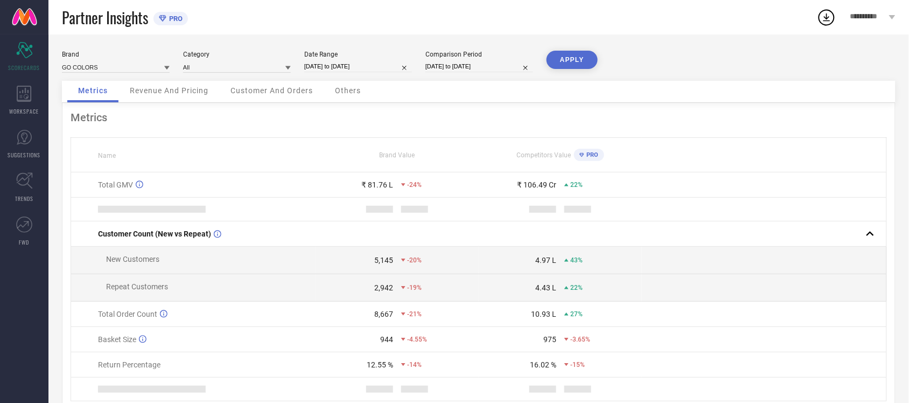
click at [353, 65] on input "[DATE] to [DATE]" at bounding box center [358, 66] width 108 height 11
select select "8"
select select "2025"
select select "9"
select select "2025"
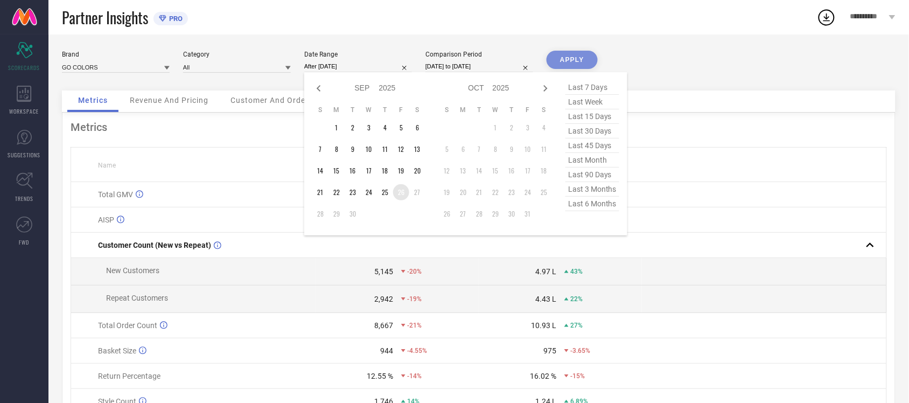
click at [404, 194] on td "26" at bounding box center [401, 192] width 16 height 16
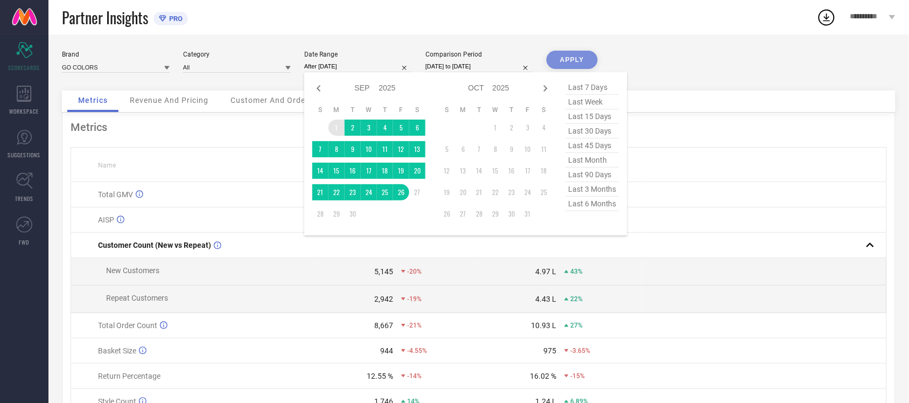
type input "01-09-2025 to 26-09-2025"
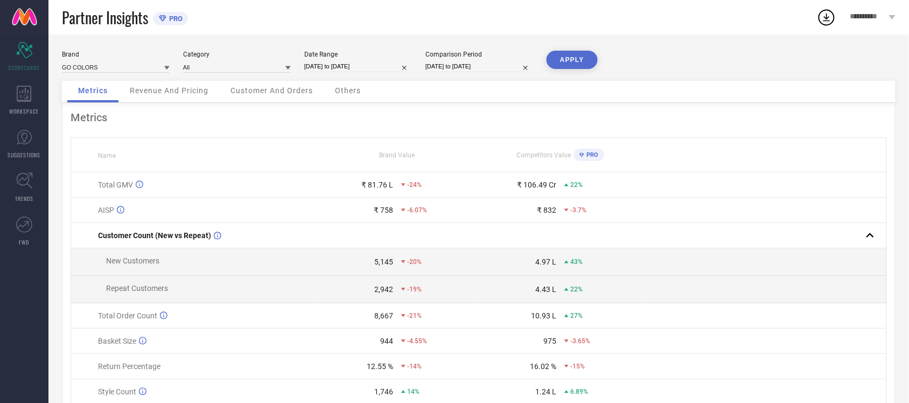
click at [573, 59] on button "APPLY" at bounding box center [571, 60] width 51 height 18
